Goal: Task Accomplishment & Management: Complete application form

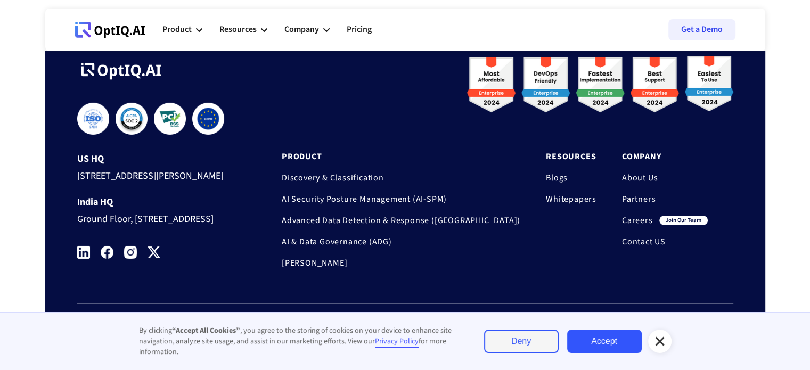
scroll to position [3608, 0]
click at [633, 215] on link "Careers" at bounding box center [637, 220] width 31 height 11
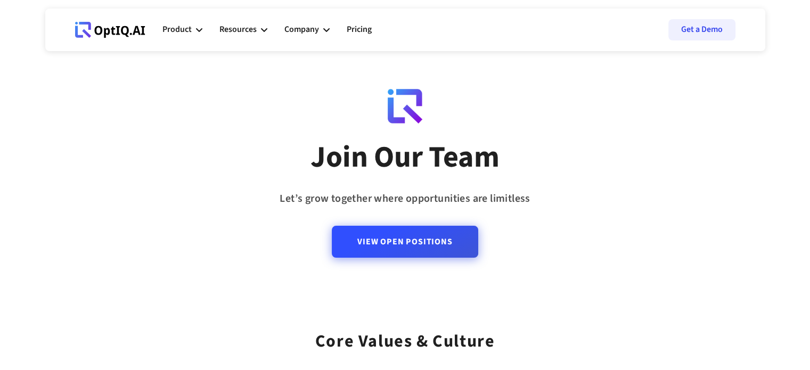
click at [453, 241] on link "View Open Positions" at bounding box center [405, 242] width 146 height 32
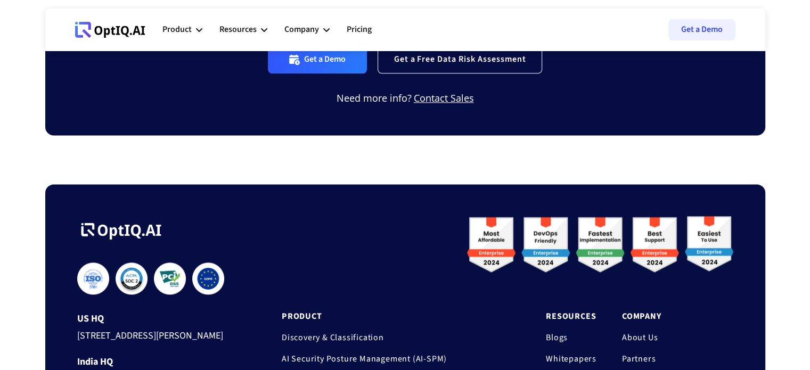
scroll to position [1645, 0]
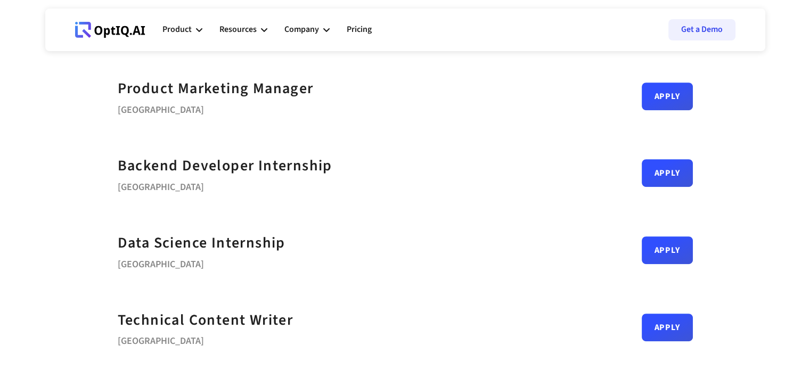
scroll to position [455, 0]
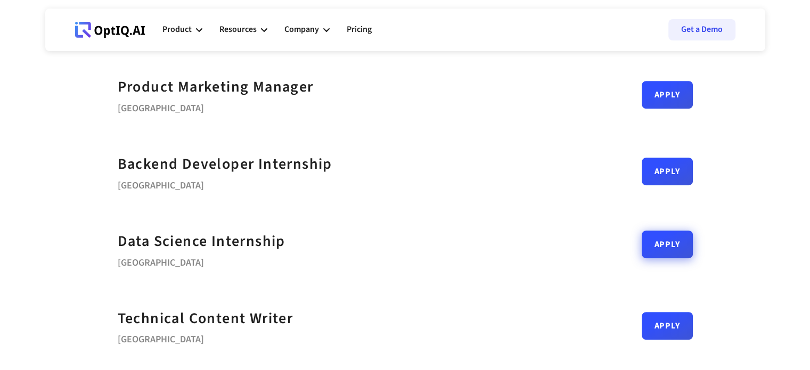
click at [657, 246] on link "Apply" at bounding box center [667, 245] width 51 height 28
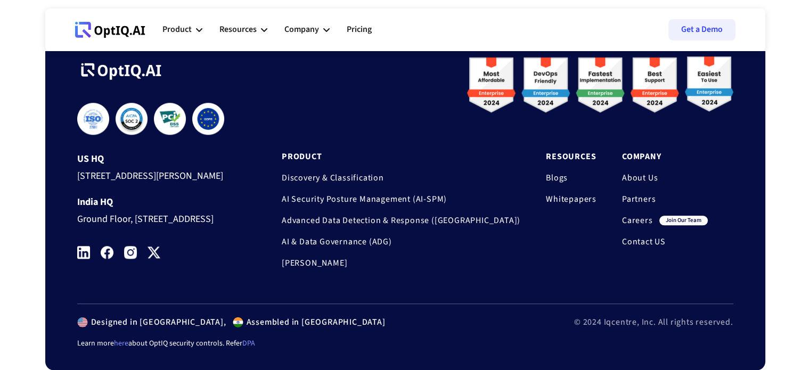
scroll to position [1148, 0]
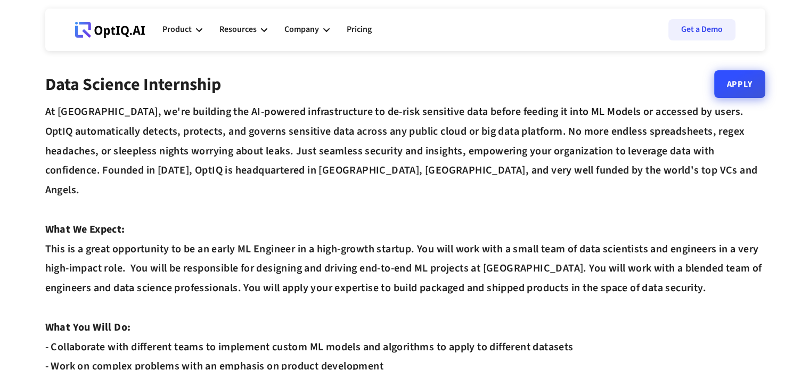
click at [730, 91] on link "Apply" at bounding box center [739, 84] width 51 height 28
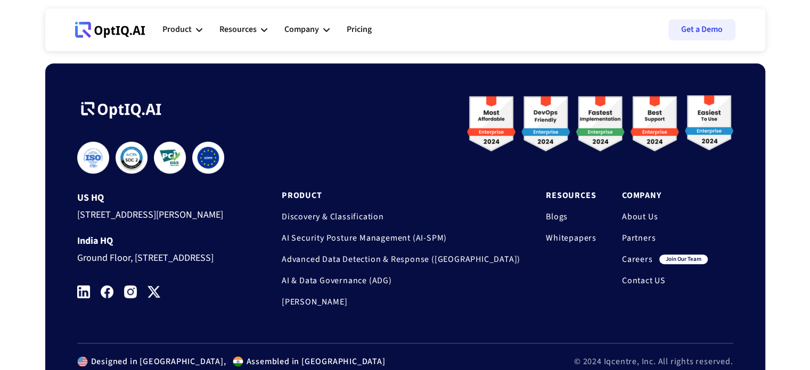
scroll to position [612, 0]
